Goal: Information Seeking & Learning: Learn about a topic

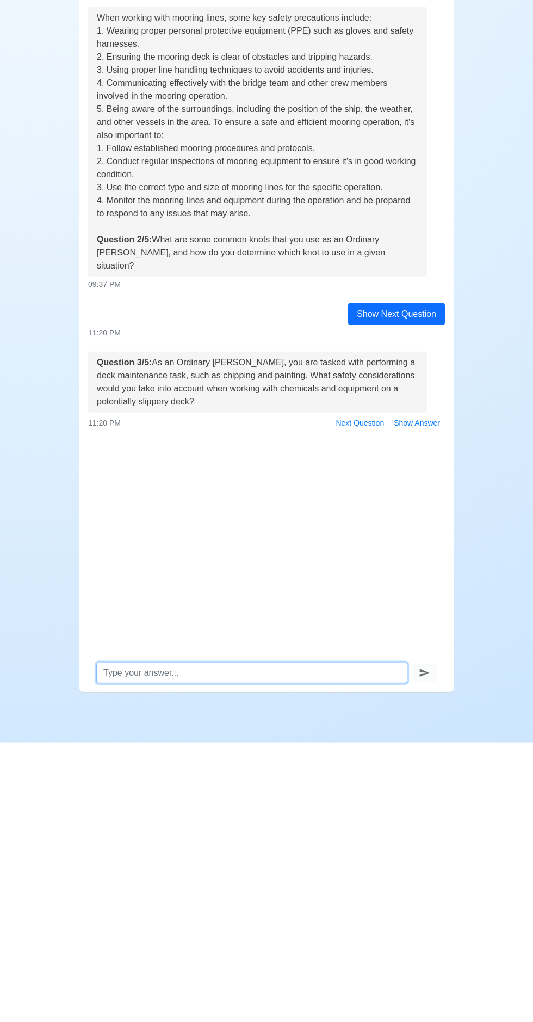
scroll to position [76, 0]
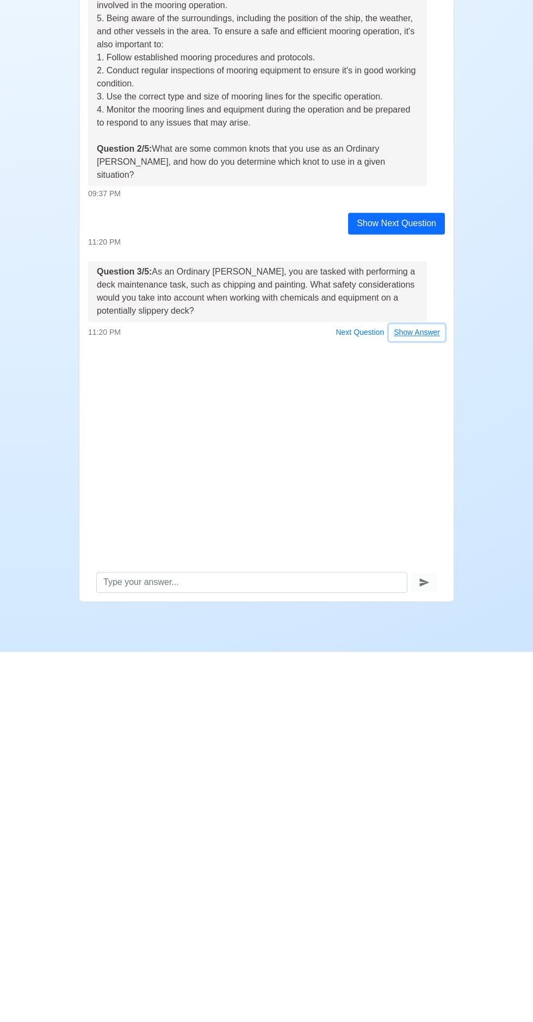
click at [416, 694] on button "Show Answer" at bounding box center [417, 702] width 56 height 17
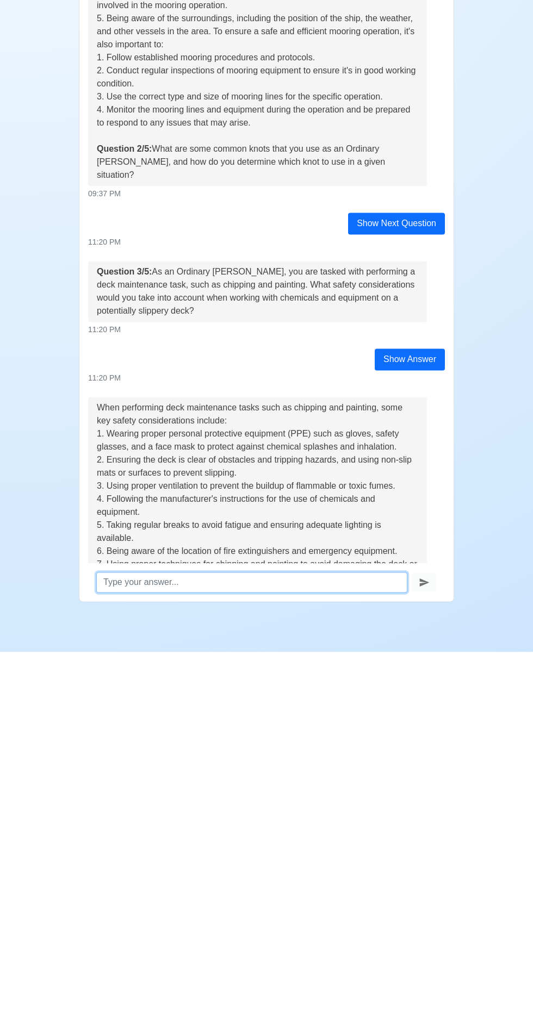
scroll to position [0, 0]
click at [504, 908] on div "Practice Interview Hello [PERSON_NAME], I'm Gem from SeamanBioPH. We want you t…" at bounding box center [266, 502] width 533 height 939
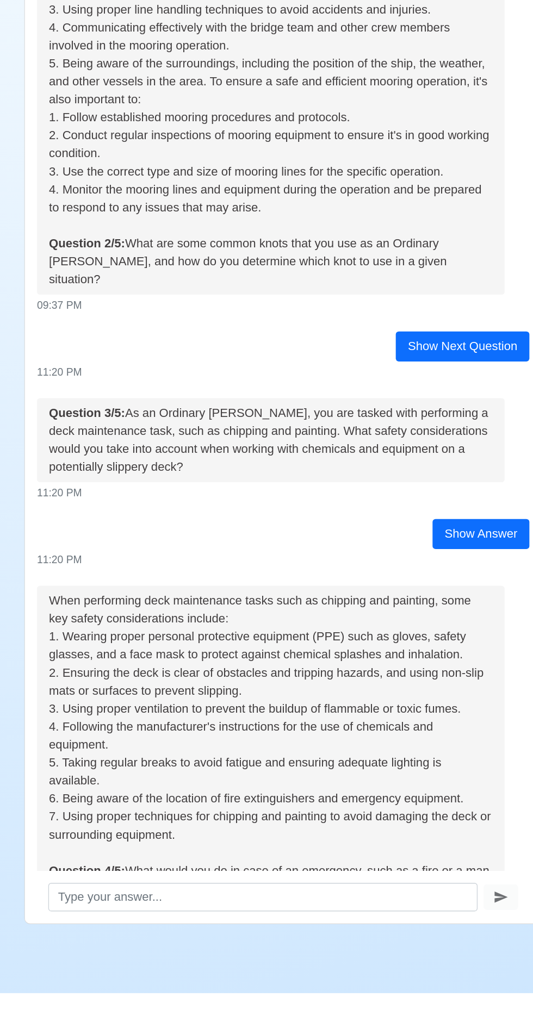
click at [405, 973] on button "Show Answer" at bounding box center [417, 981] width 56 height 17
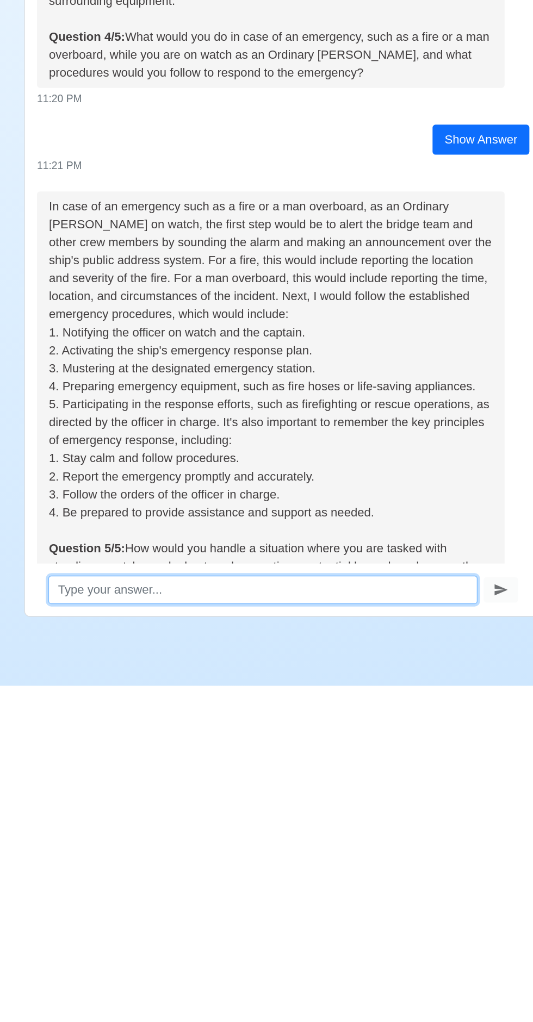
scroll to position [415, 0]
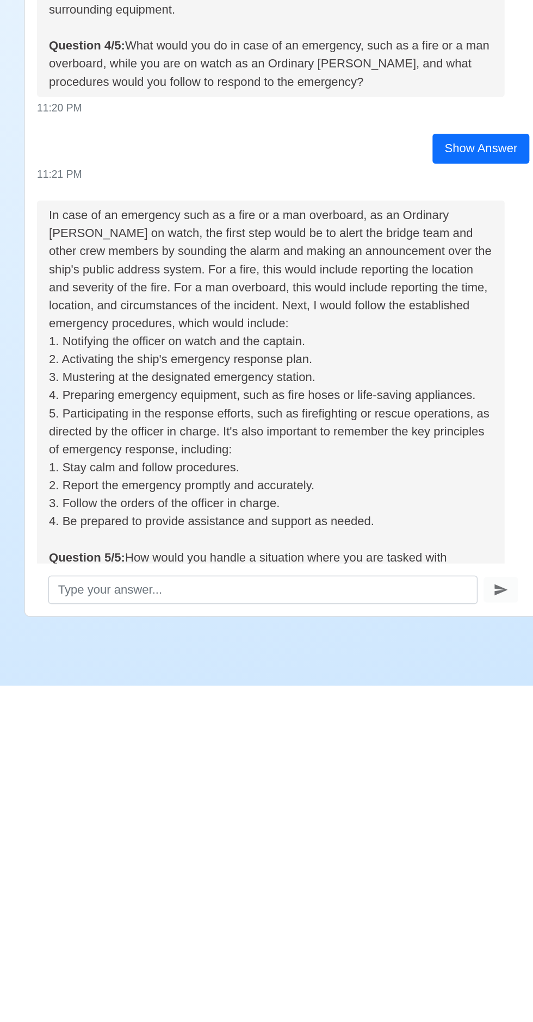
click at [403, 981] on button "Show Answer" at bounding box center [417, 989] width 56 height 17
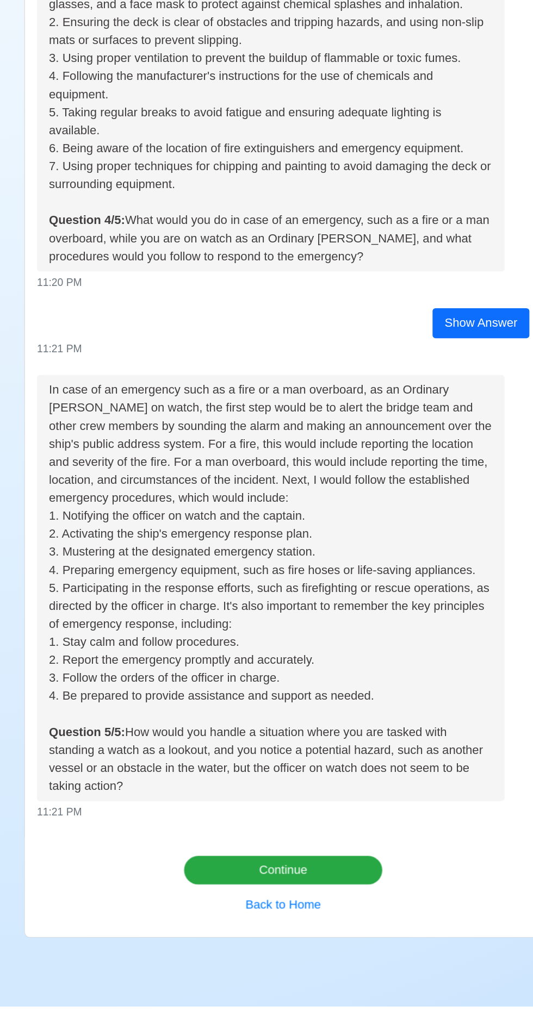
scroll to position [799, 0]
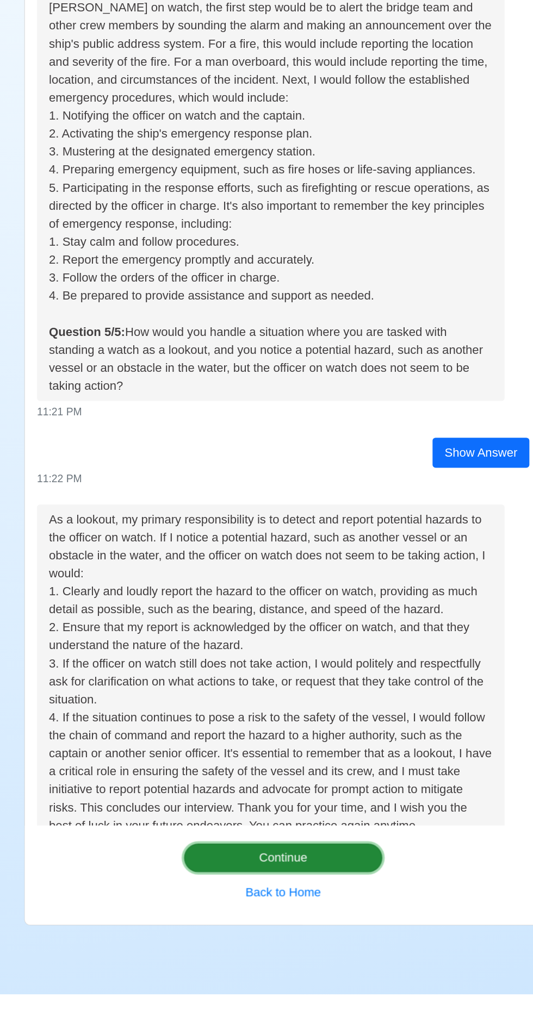
click at [204, 933] on button "Continue" at bounding box center [267, 923] width 144 height 21
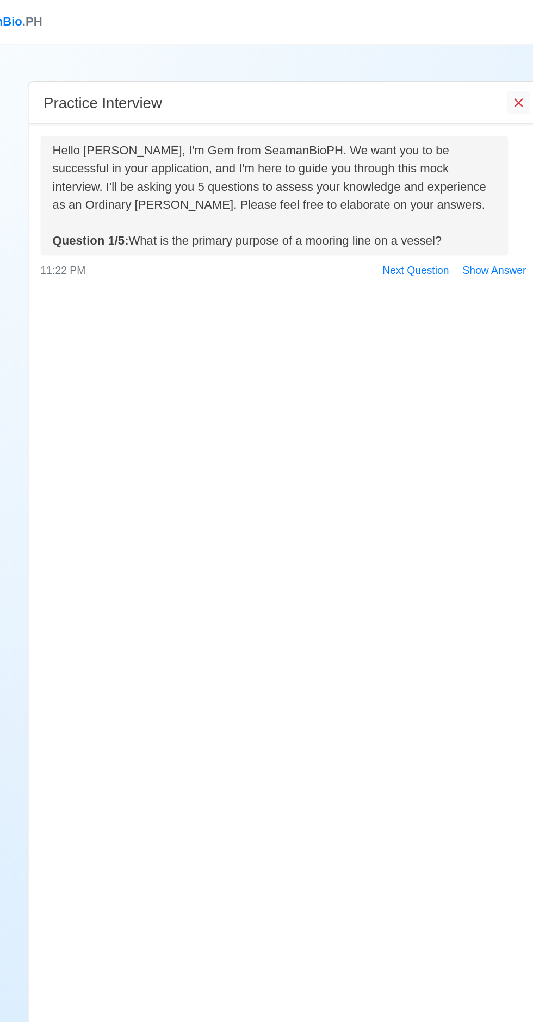
scroll to position [0, 0]
click at [407, 196] on button "Show Answer" at bounding box center [417, 196] width 56 height 17
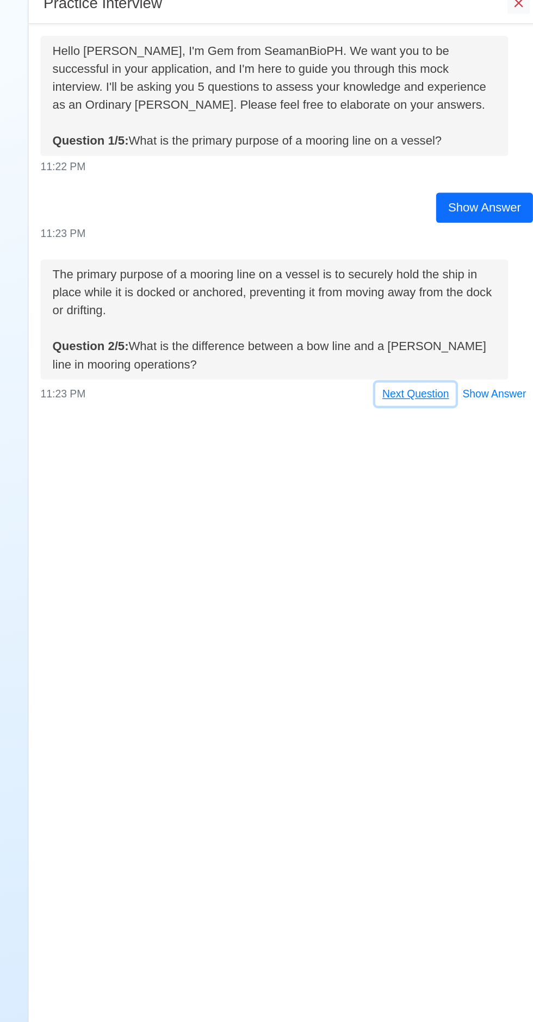
click at [346, 362] on button "Next Question" at bounding box center [360, 358] width 58 height 17
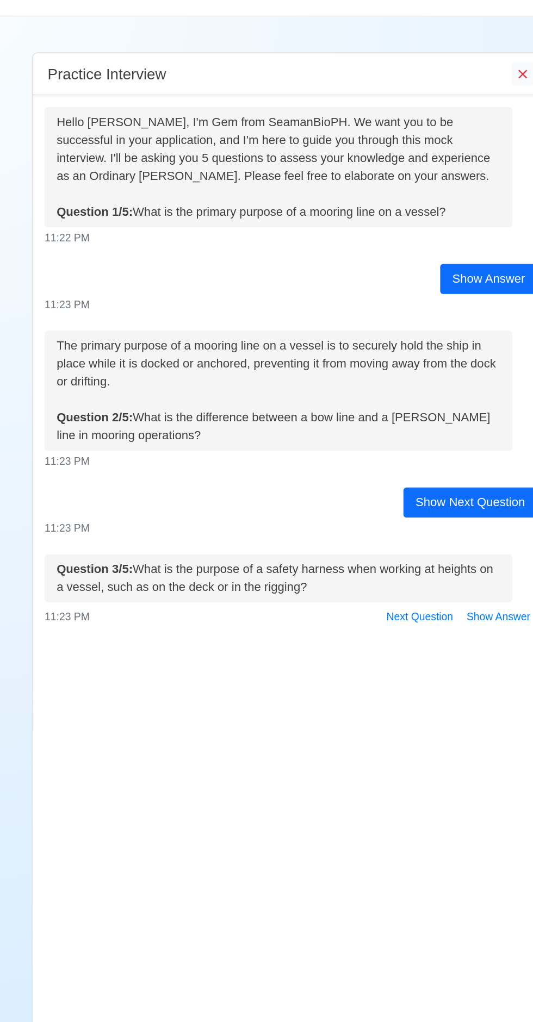
scroll to position [76, 0]
click at [371, 374] on div "Show Next Question" at bounding box center [396, 385] width 97 height 22
click at [382, 398] on div "11:23 PM" at bounding box center [266, 403] width 357 height 11
click at [383, 398] on div "11:23 PM" at bounding box center [266, 403] width 357 height 11
click at [407, 459] on button "Show Answer" at bounding box center [417, 467] width 56 height 17
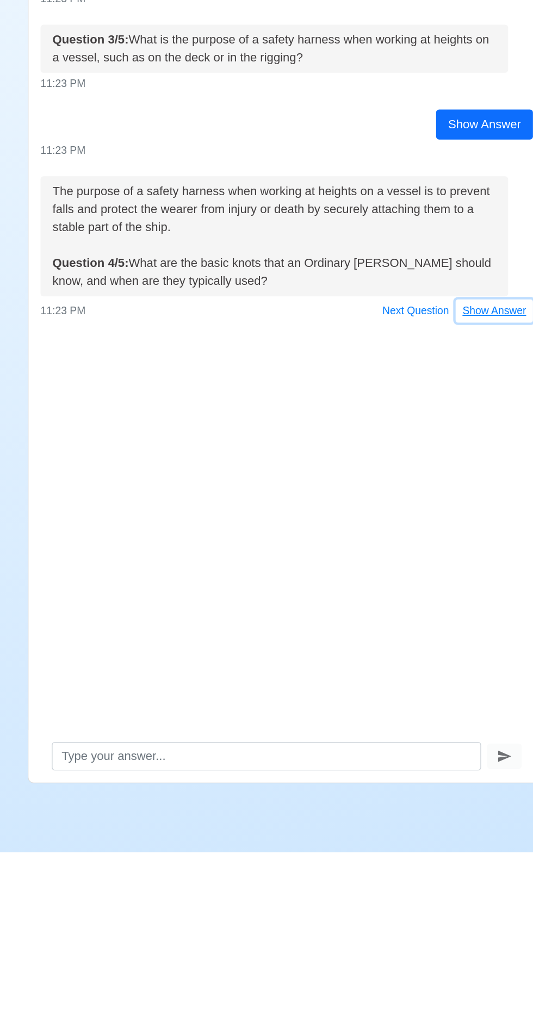
click at [406, 621] on button "Show Answer" at bounding box center [417, 629] width 56 height 17
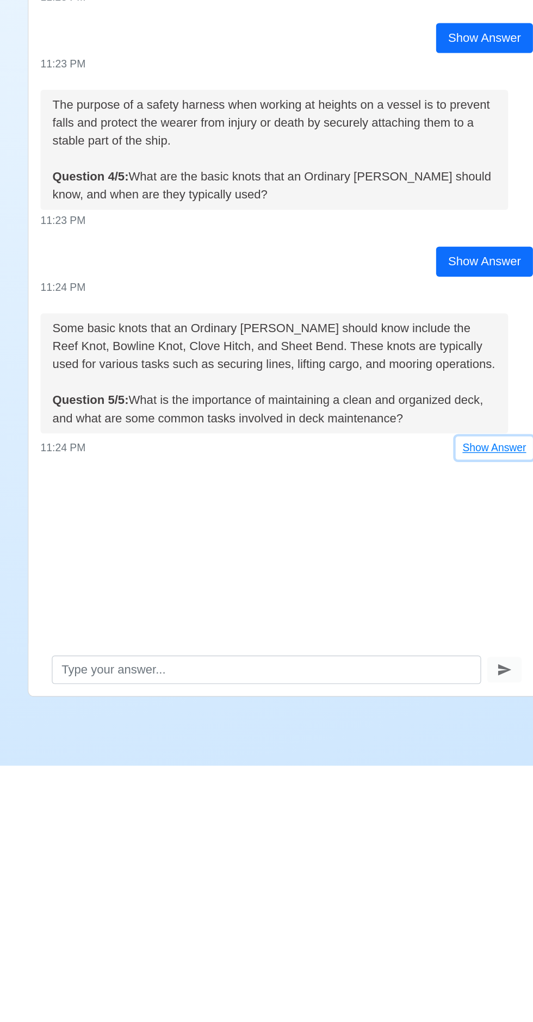
click at [399, 783] on button "Show Answer" at bounding box center [417, 791] width 56 height 17
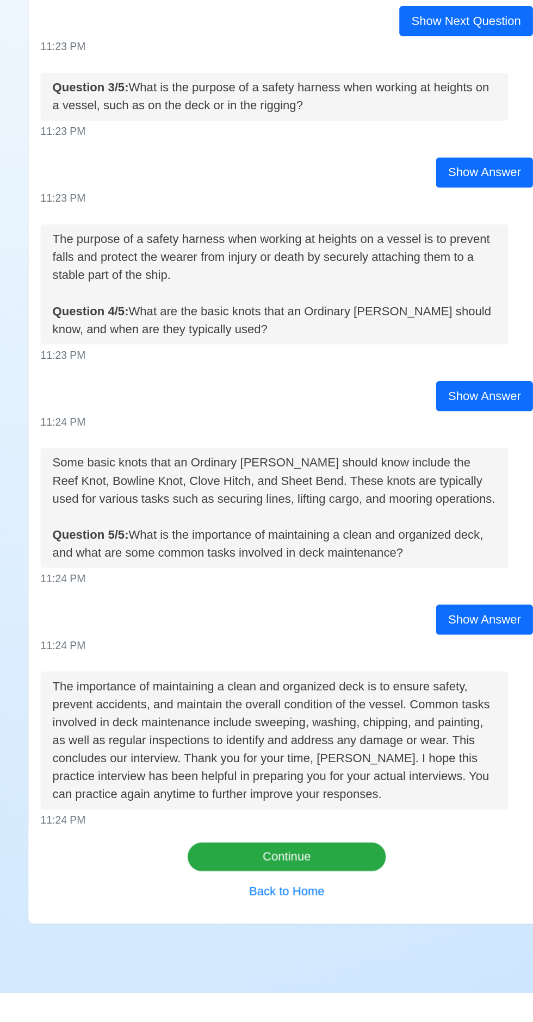
scroll to position [0, 0]
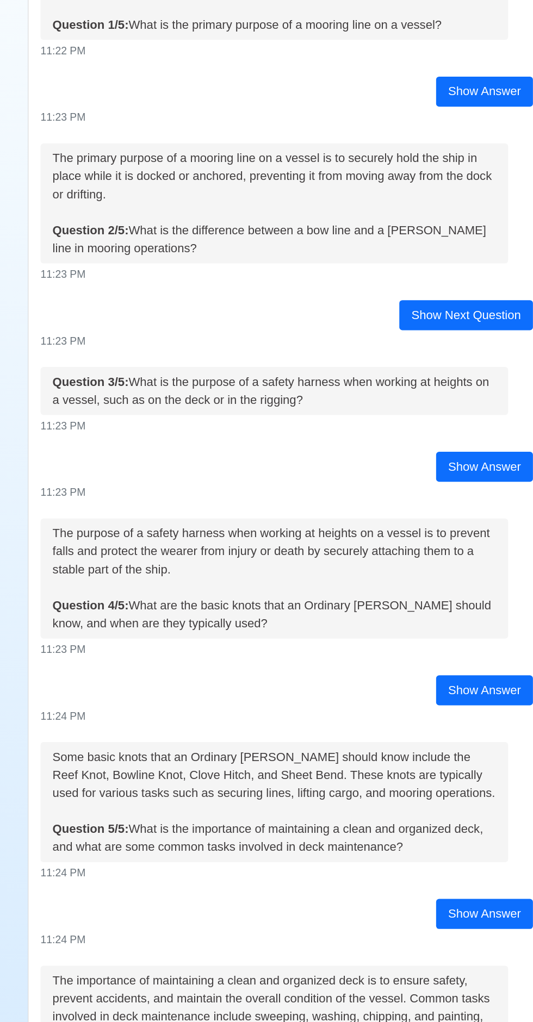
click at [219, 933] on button "Continue" at bounding box center [267, 923] width 144 height 21
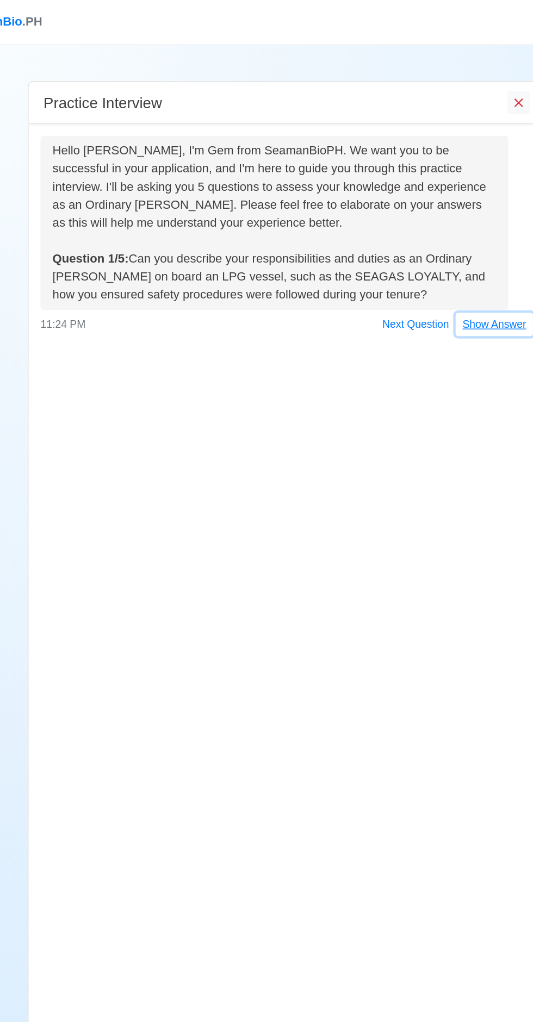
click at [413, 235] on button "Show Answer" at bounding box center [417, 235] width 56 height 17
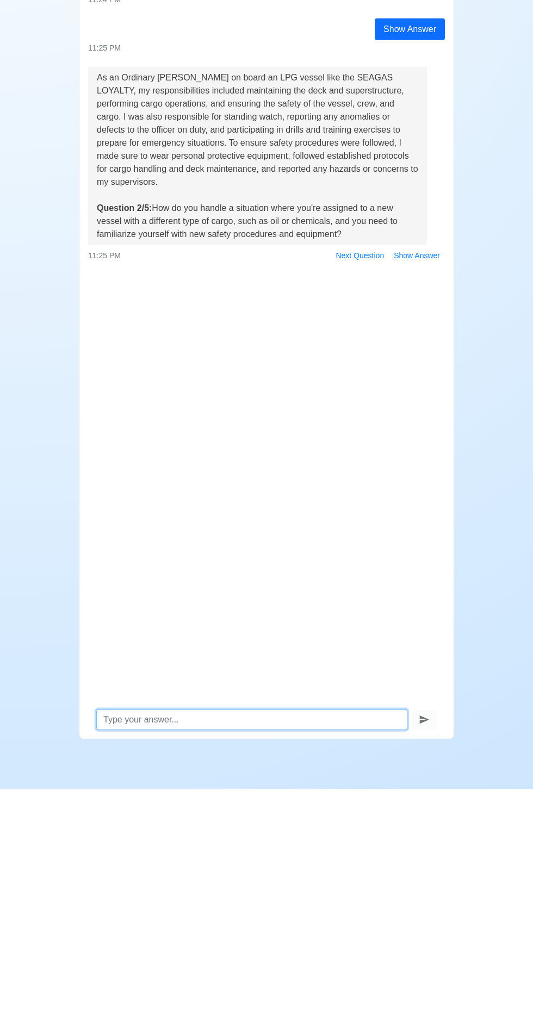
scroll to position [76, 0]
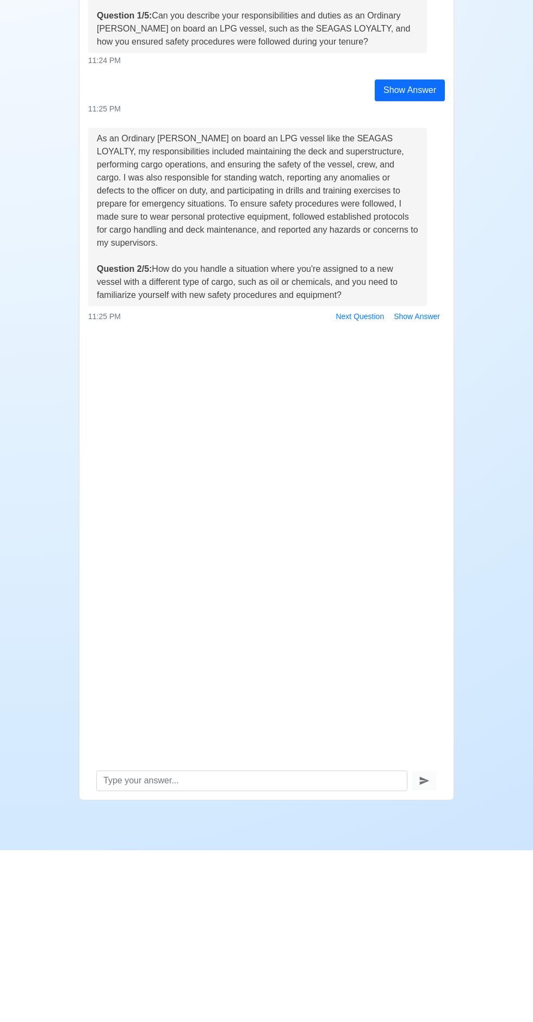
click at [416, 510] on div at bounding box center [266, 516] width 357 height 13
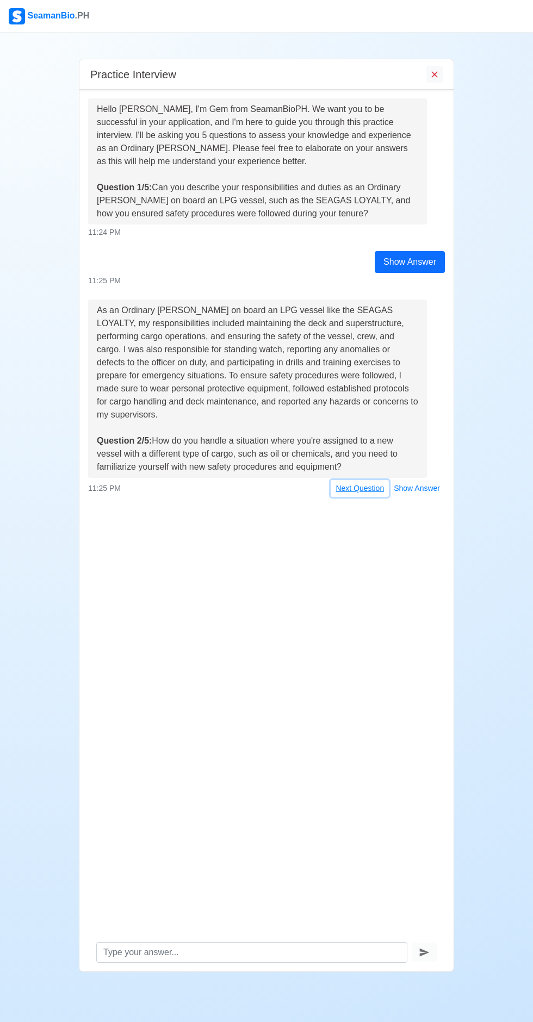
click at [358, 480] on button "Next Question" at bounding box center [360, 488] width 58 height 17
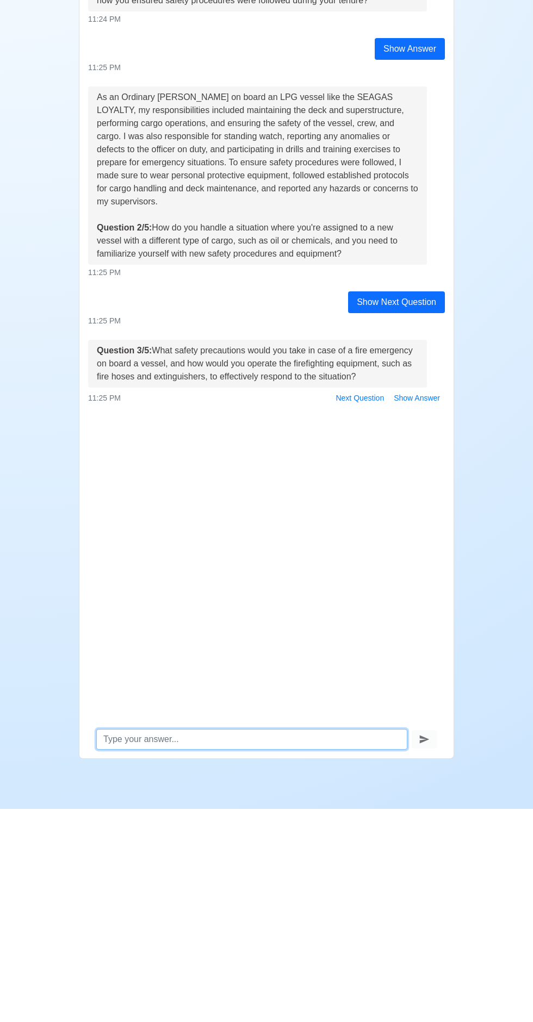
scroll to position [75, 0]
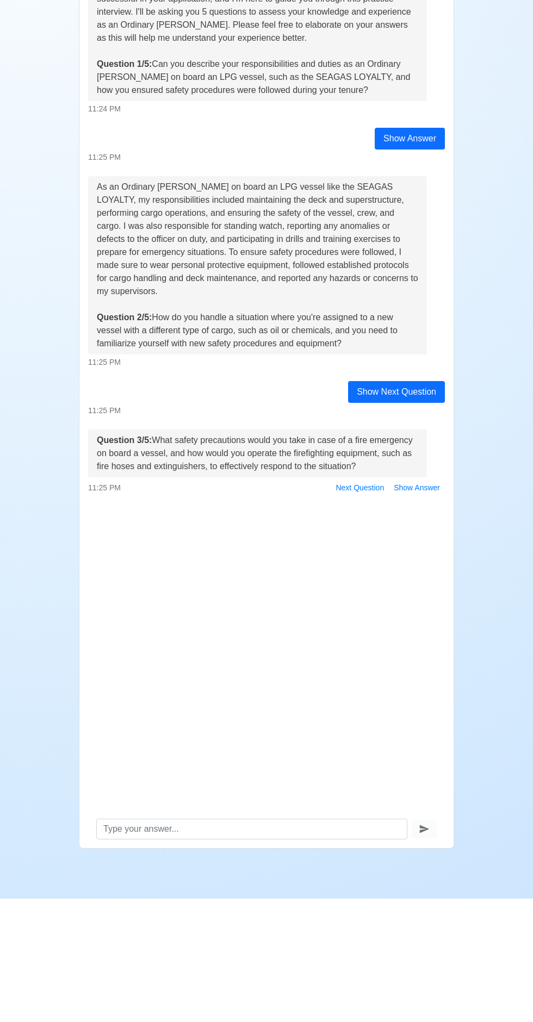
click at [372, 505] on div "Show Next Question" at bounding box center [396, 516] width 97 height 22
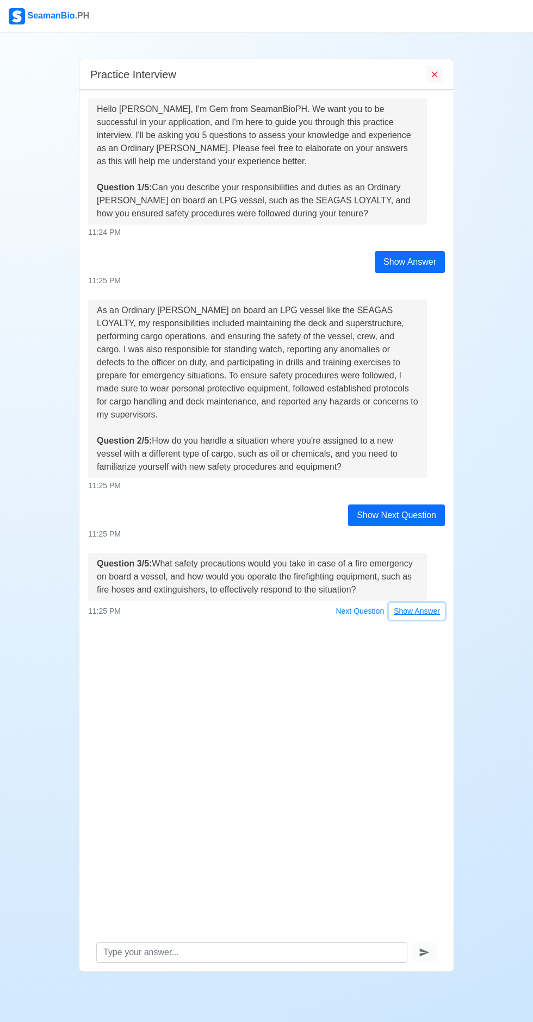
click at [411, 603] on button "Show Answer" at bounding box center [417, 611] width 56 height 17
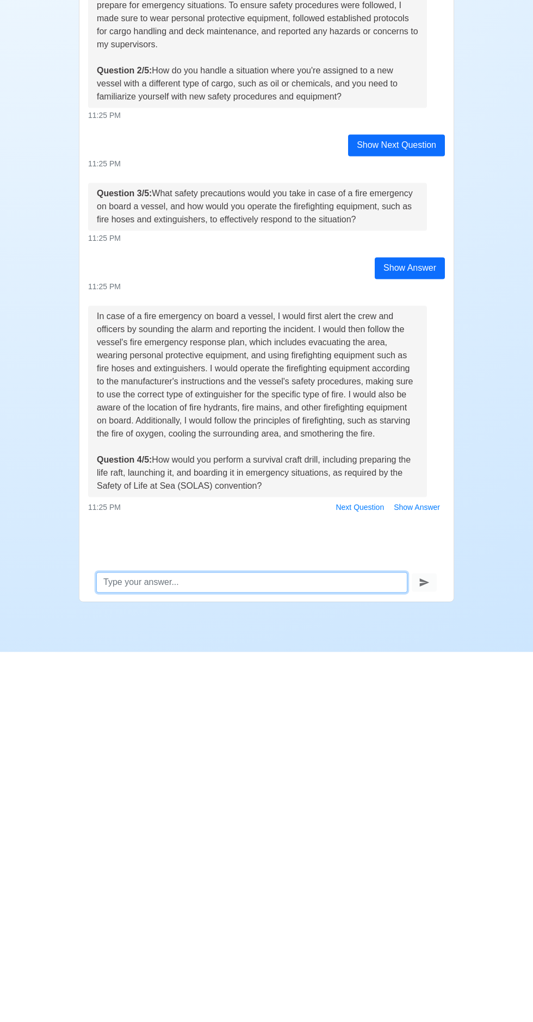
scroll to position [76, 0]
click at [351, 716] on div "In case of a fire emergency on board a vessel, I would first alert the crew and…" at bounding box center [257, 771] width 321 height 183
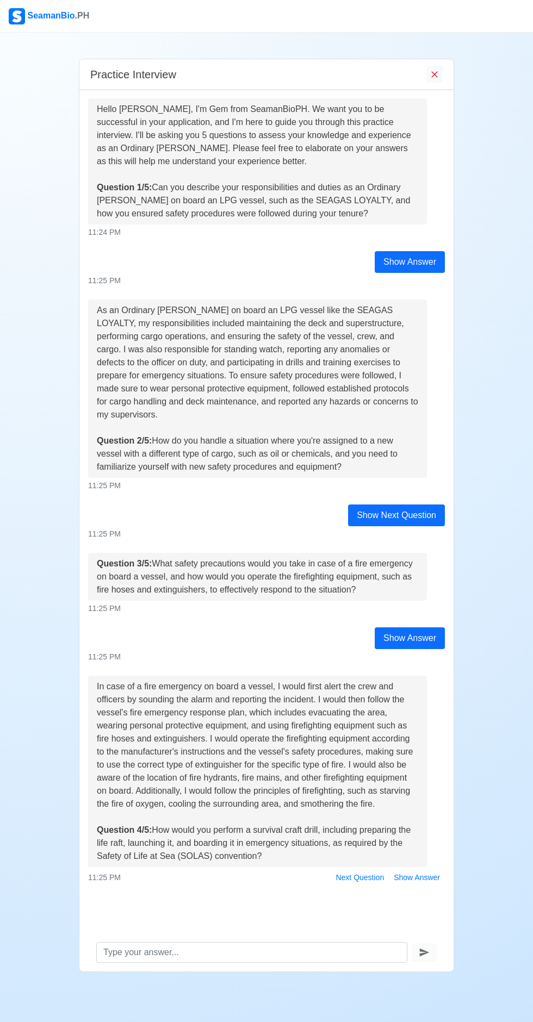
scroll to position [74, 0]
click at [399, 627] on div "Show Answer" at bounding box center [410, 638] width 70 height 22
click at [139, 304] on div "As an Ordinary [PERSON_NAME] on board an LPG vessel like the SEAGAS LOYALTY, my…" at bounding box center [257, 389] width 321 height 170
click at [413, 869] on button "Show Answer" at bounding box center [417, 877] width 56 height 17
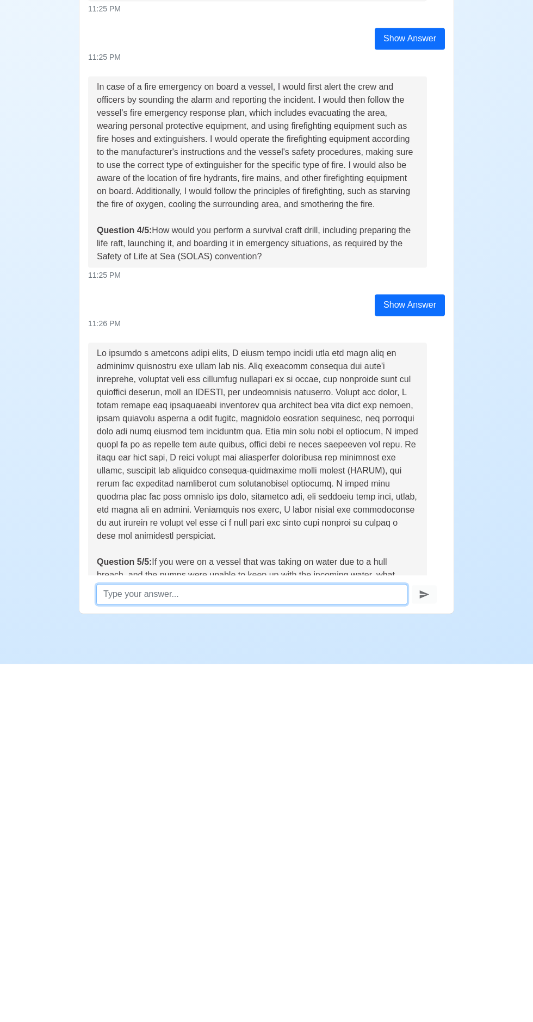
scroll to position [76, 0]
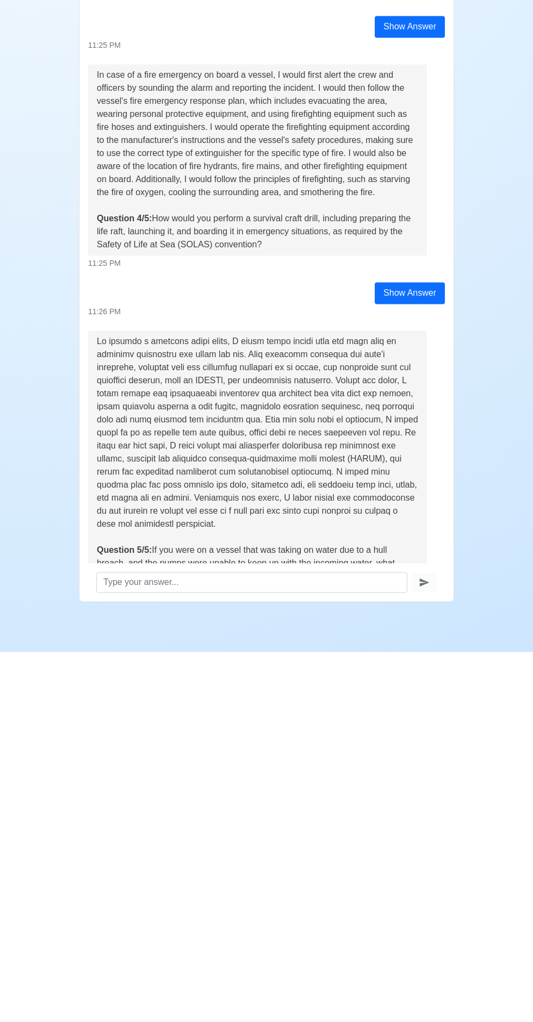
click at [399, 973] on button "Show Answer" at bounding box center [417, 981] width 56 height 17
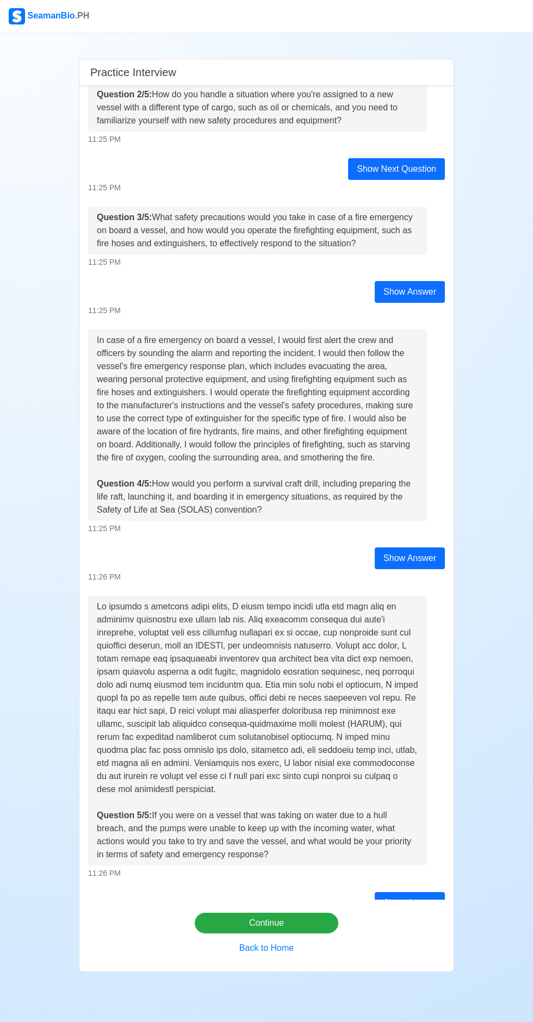
scroll to position [590, 0]
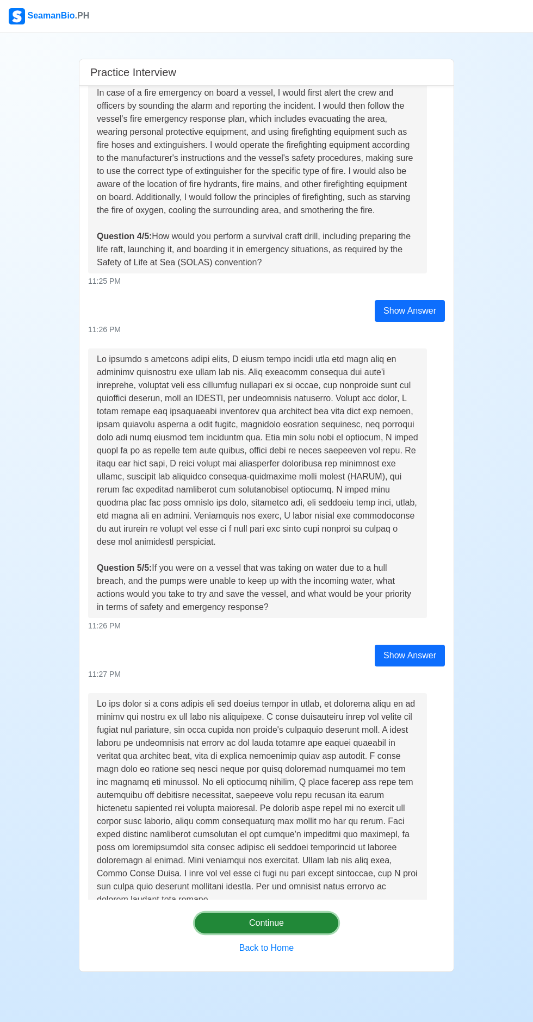
click at [245, 933] on button "Continue" at bounding box center [267, 923] width 144 height 21
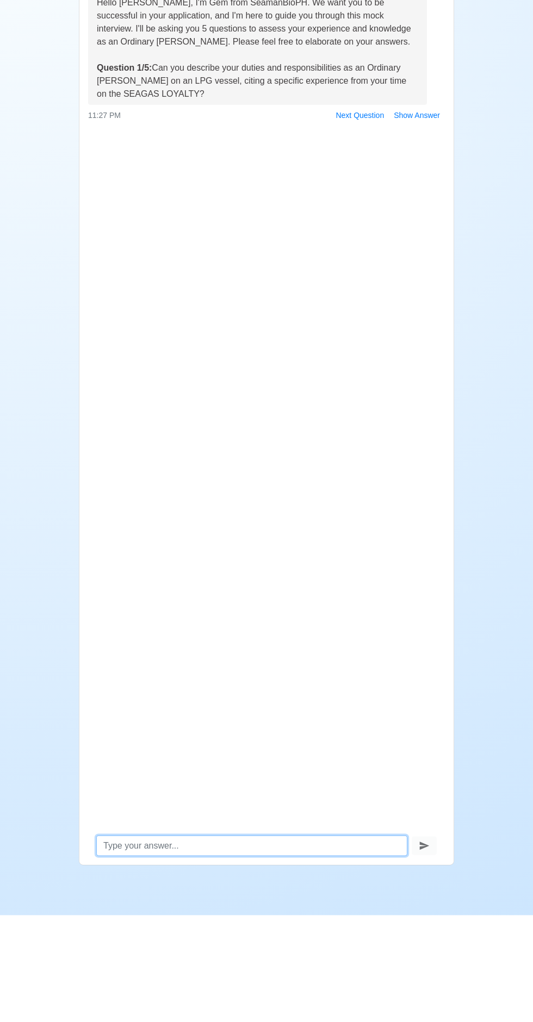
scroll to position [0, 0]
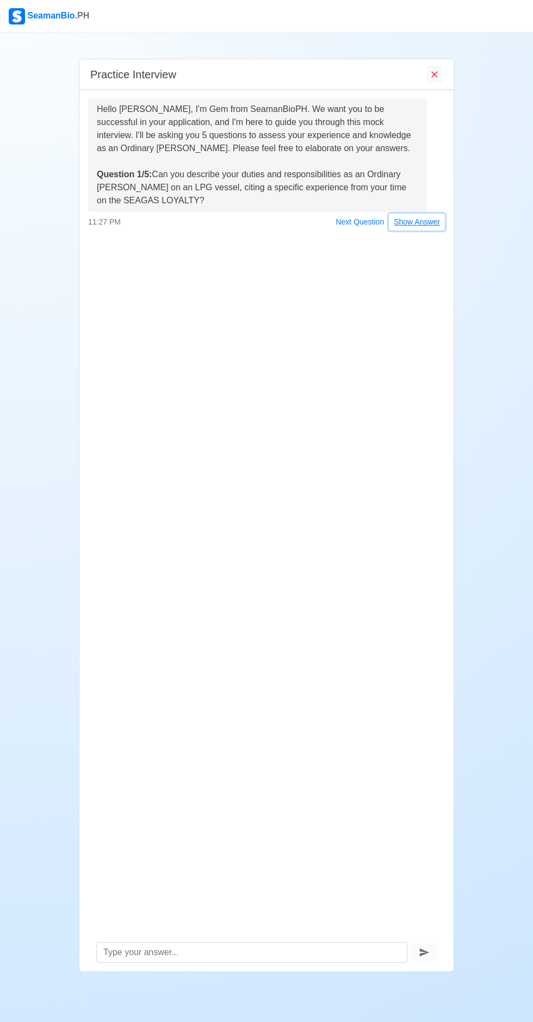
click at [410, 221] on button "Show Answer" at bounding box center [417, 222] width 56 height 17
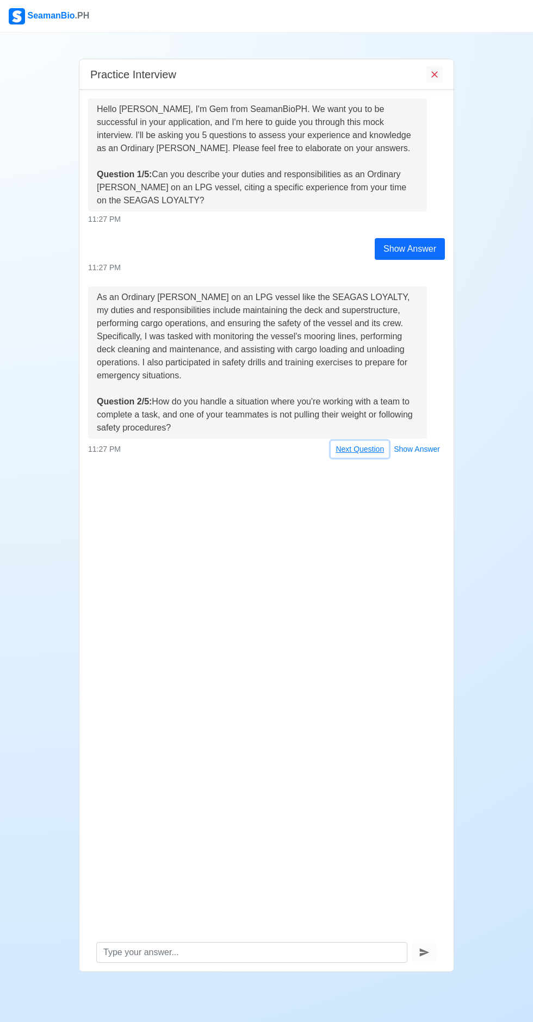
click at [359, 449] on button "Next Question" at bounding box center [360, 449] width 58 height 17
click at [402, 472] on div "Show Next Question" at bounding box center [396, 476] width 97 height 22
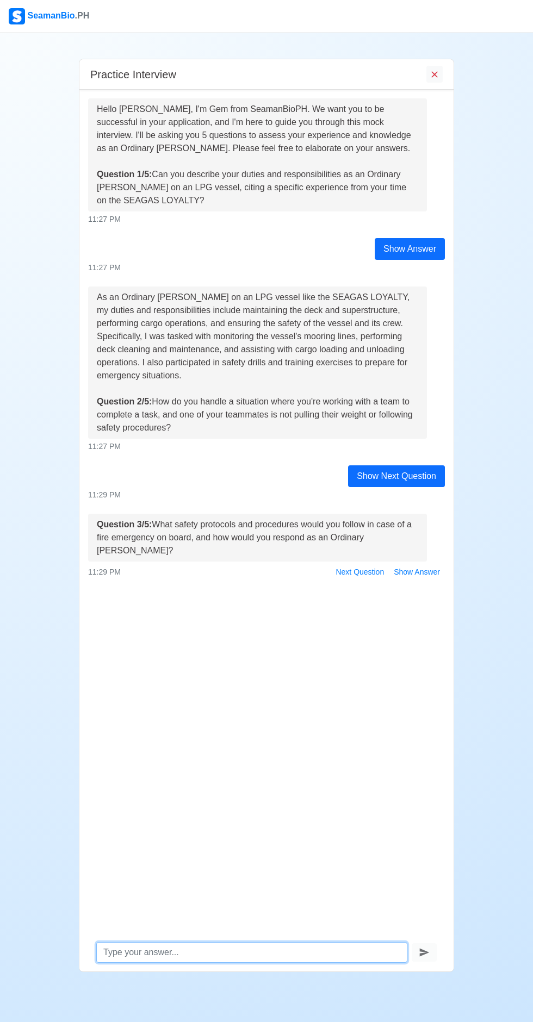
scroll to position [76, 0]
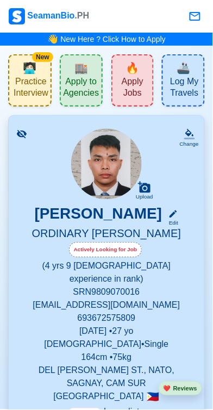
click at [140, 80] on span "Apply Jobs" at bounding box center [133, 88] width 36 height 25
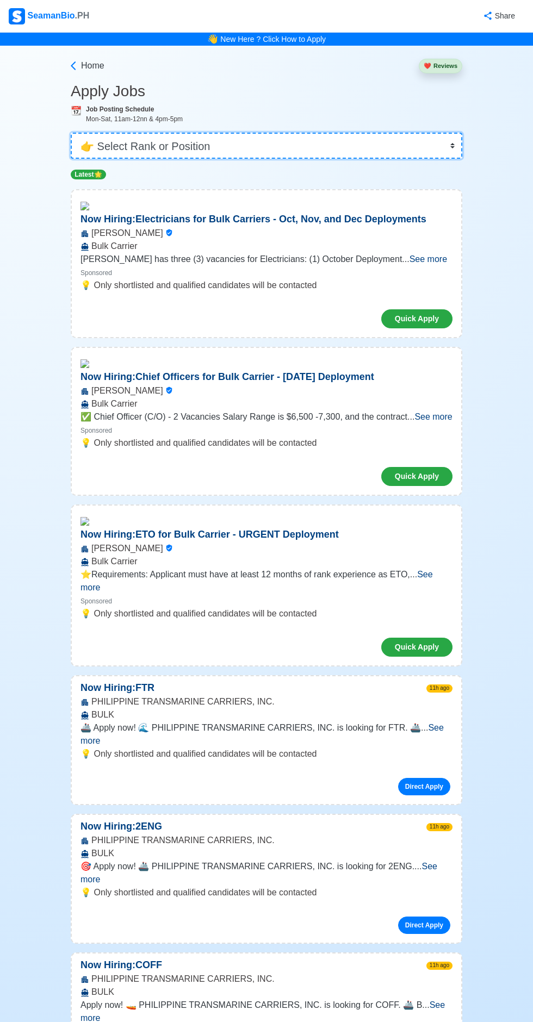
click at [451, 136] on select "👉 Select Rank or Position Master Chief Officer 2nd Officer 3rd Officer Junior O…" at bounding box center [266, 146] width 391 height 26
select select "Ordinary [PERSON_NAME]"
click at [71, 133] on select "👉 Select Rank or Position Master Chief Officer 2nd Officer 3rd Officer Junior O…" at bounding box center [266, 146] width 391 height 26
